Goal: Transaction & Acquisition: Purchase product/service

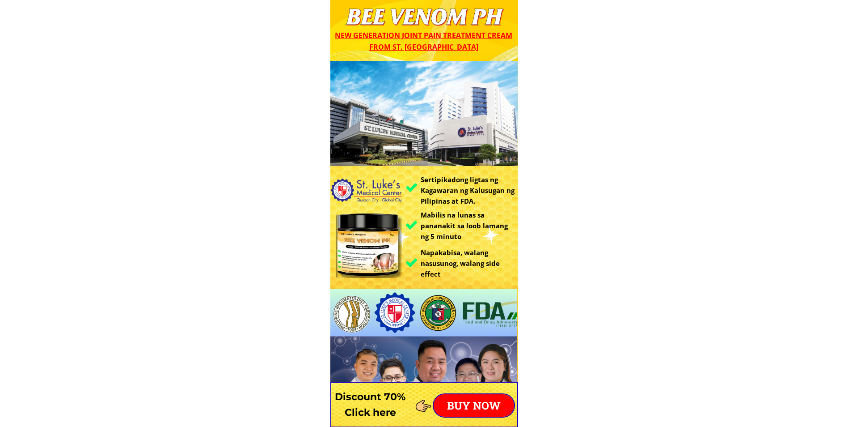
click at [464, 408] on p "BUY NOW" at bounding box center [474, 405] width 81 height 22
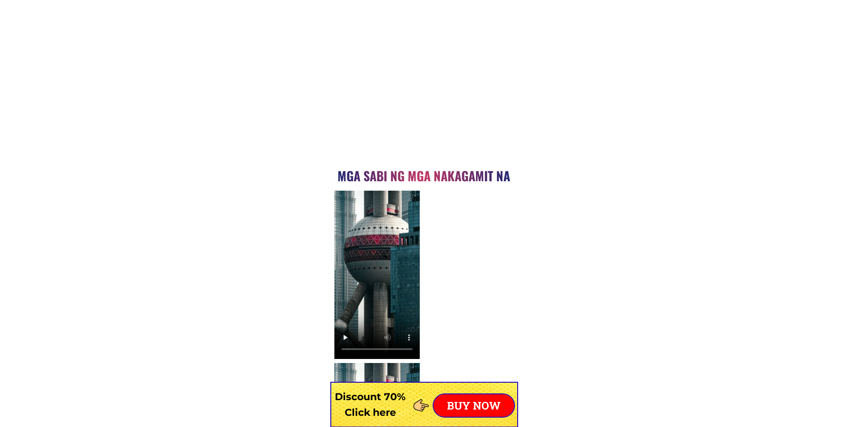
scroll to position [7018, 0]
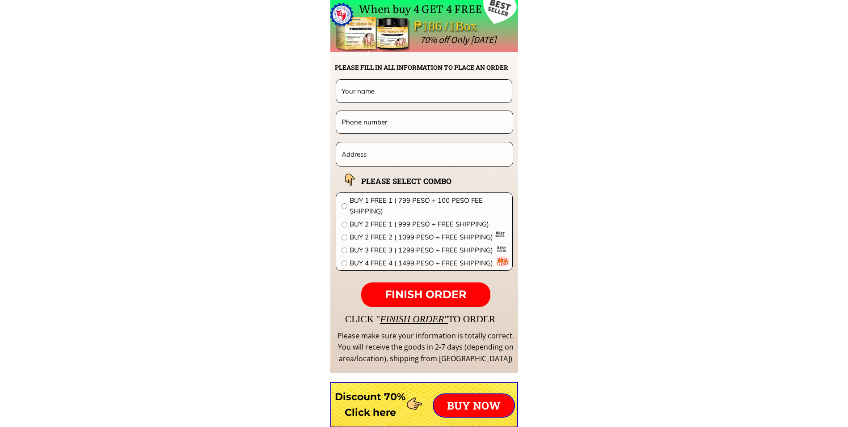
click at [376, 88] on input "text" at bounding box center [424, 91] width 170 height 22
type input "Quyet TEST LADI"
click at [416, 122] on input "tel" at bounding box center [424, 122] width 170 height 22
type input "0868169062"
click at [394, 149] on input "text" at bounding box center [424, 154] width 171 height 24
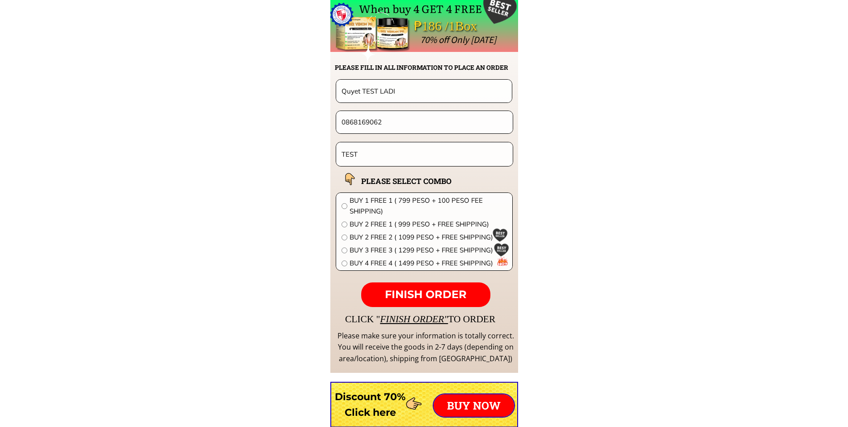
type input "TEST"
click at [379, 200] on span "BUY 1 FREE 1 ( 799 PESO + 100 PESO FEE SHIPPING)" at bounding box center [428, 205] width 157 height 21
radio input "true"
click at [412, 293] on span "FINISH ORDER" at bounding box center [426, 294] width 82 height 13
type input "08681690622"
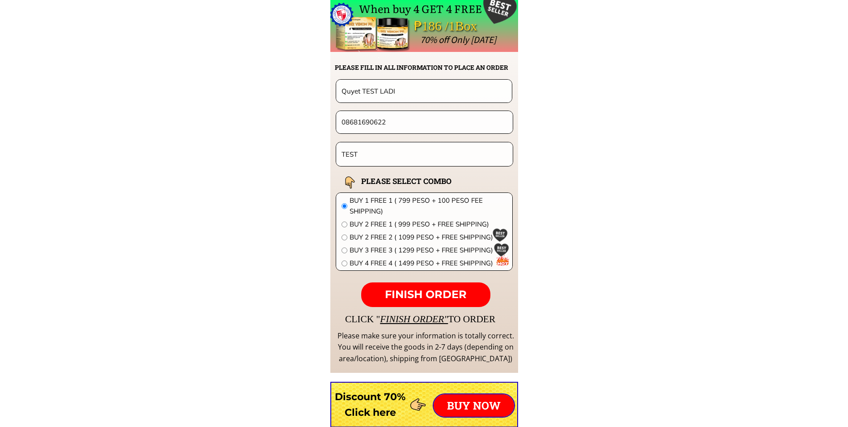
click at [410, 292] on span "FINISH ORDER" at bounding box center [426, 294] width 82 height 13
